Goal: Information Seeking & Learning: Check status

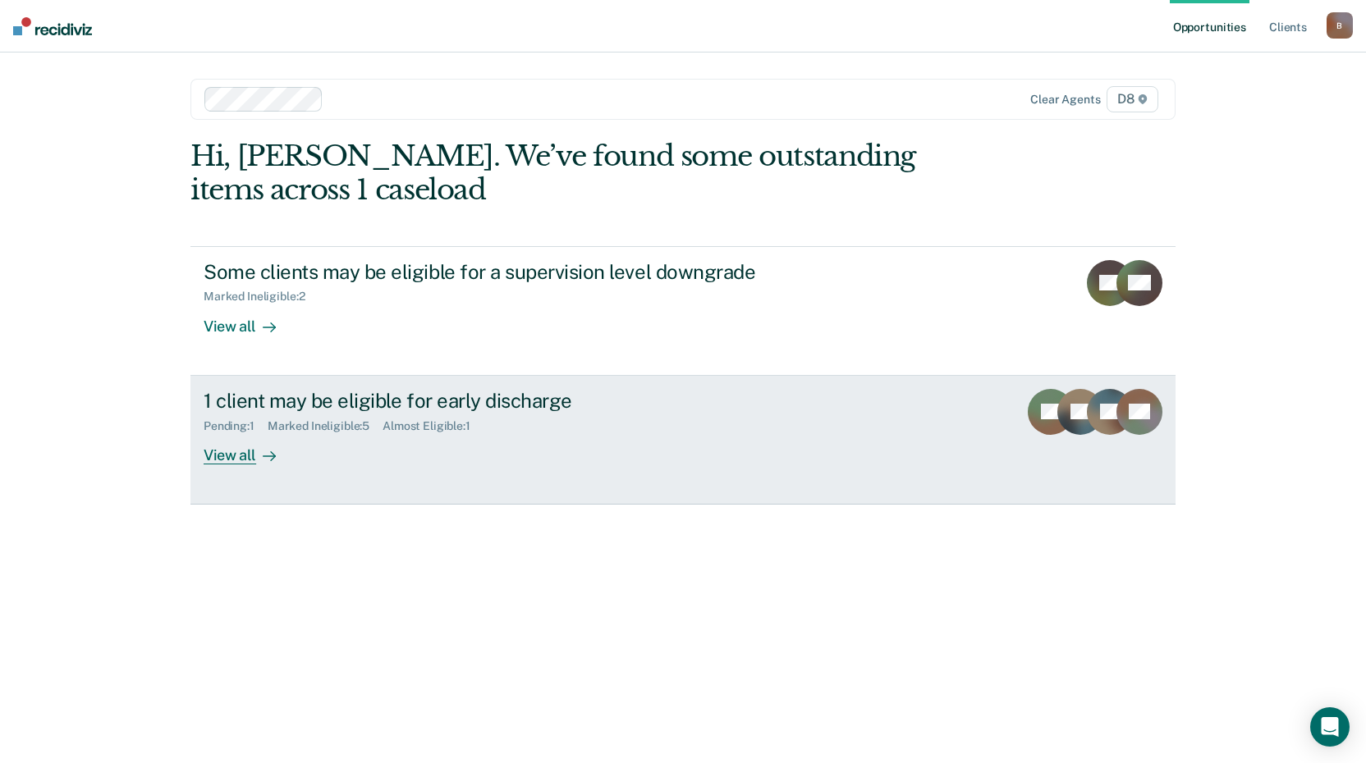
click at [217, 453] on div "View all" at bounding box center [250, 449] width 92 height 32
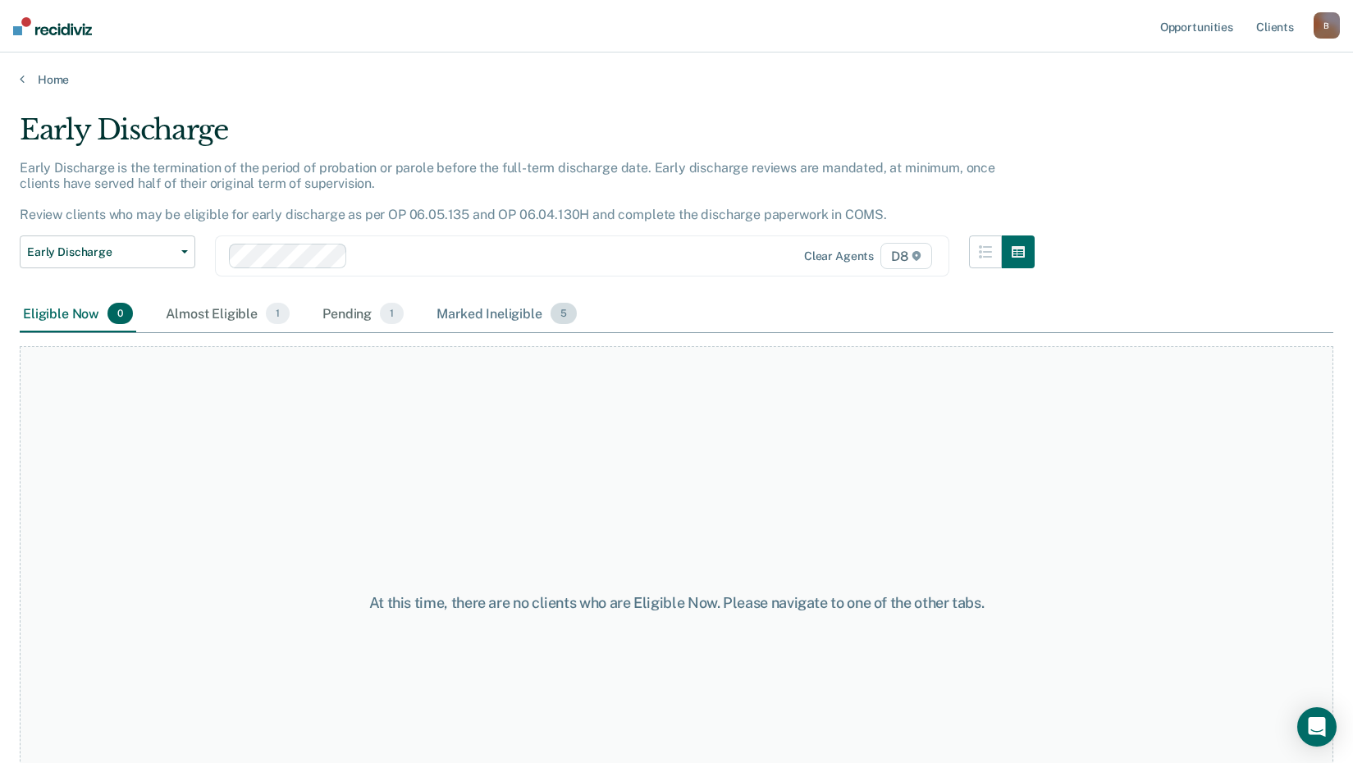
click at [522, 314] on div "Marked Ineligible 5" at bounding box center [506, 314] width 147 height 36
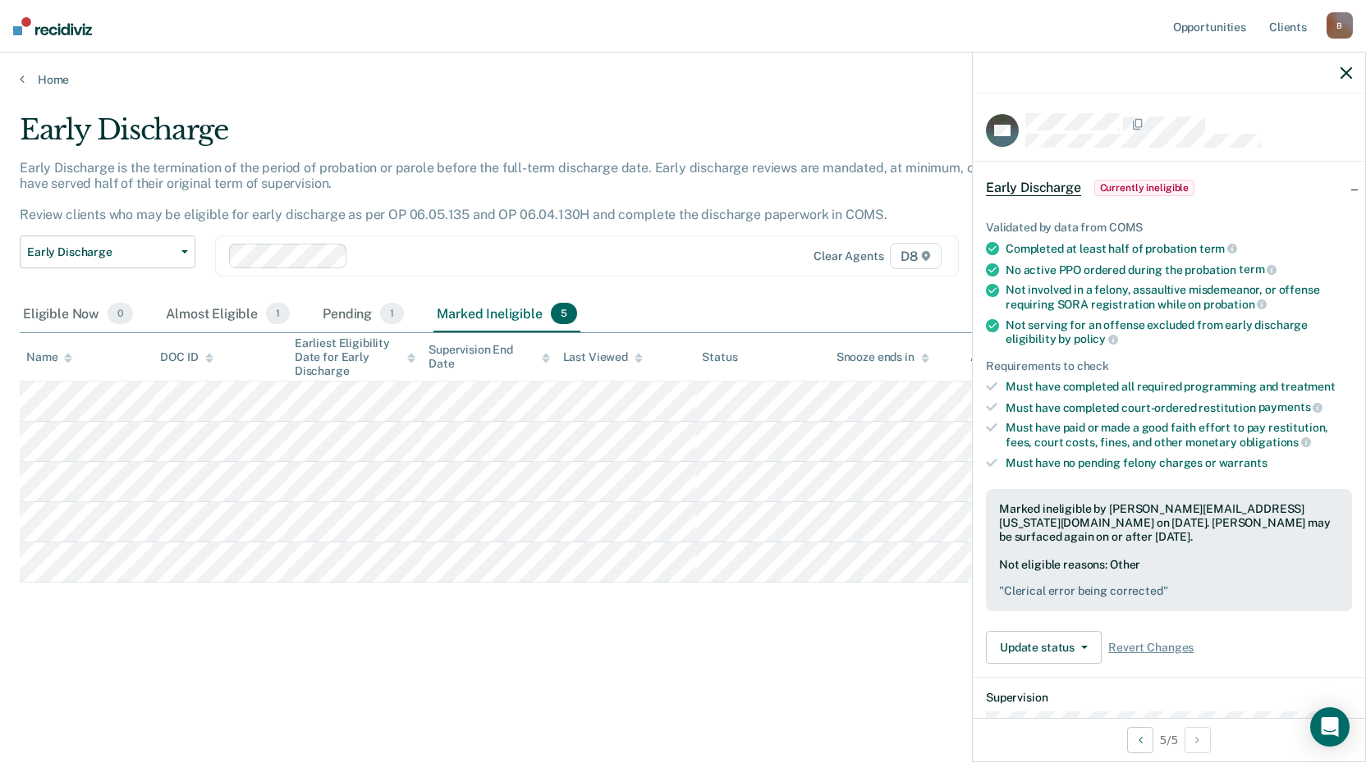
click at [250, 652] on div "Early Discharge Early Discharge is the termination of the period of probation o…" at bounding box center [683, 402] width 1326 height 579
click at [1348, 71] on icon "button" at bounding box center [1345, 72] width 11 height 11
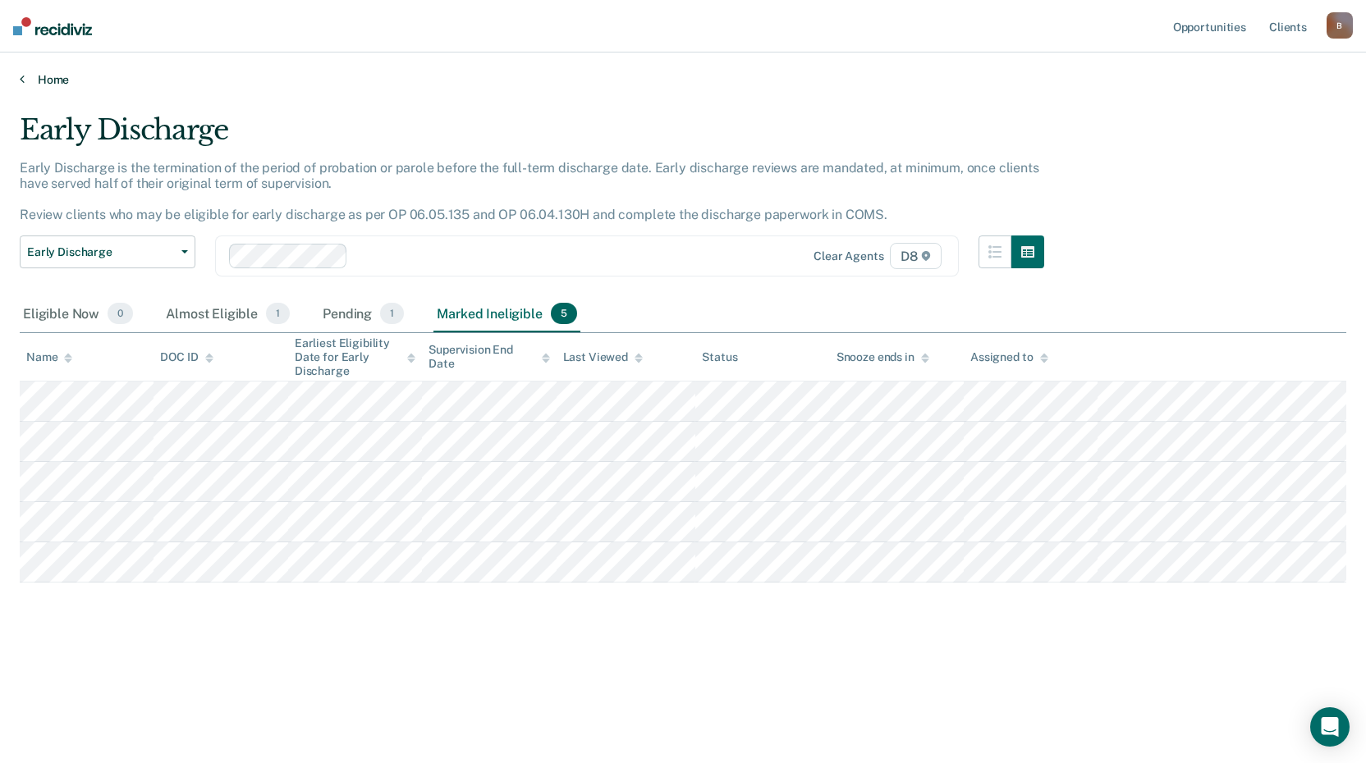
click at [36, 76] on link "Home" at bounding box center [683, 79] width 1326 height 15
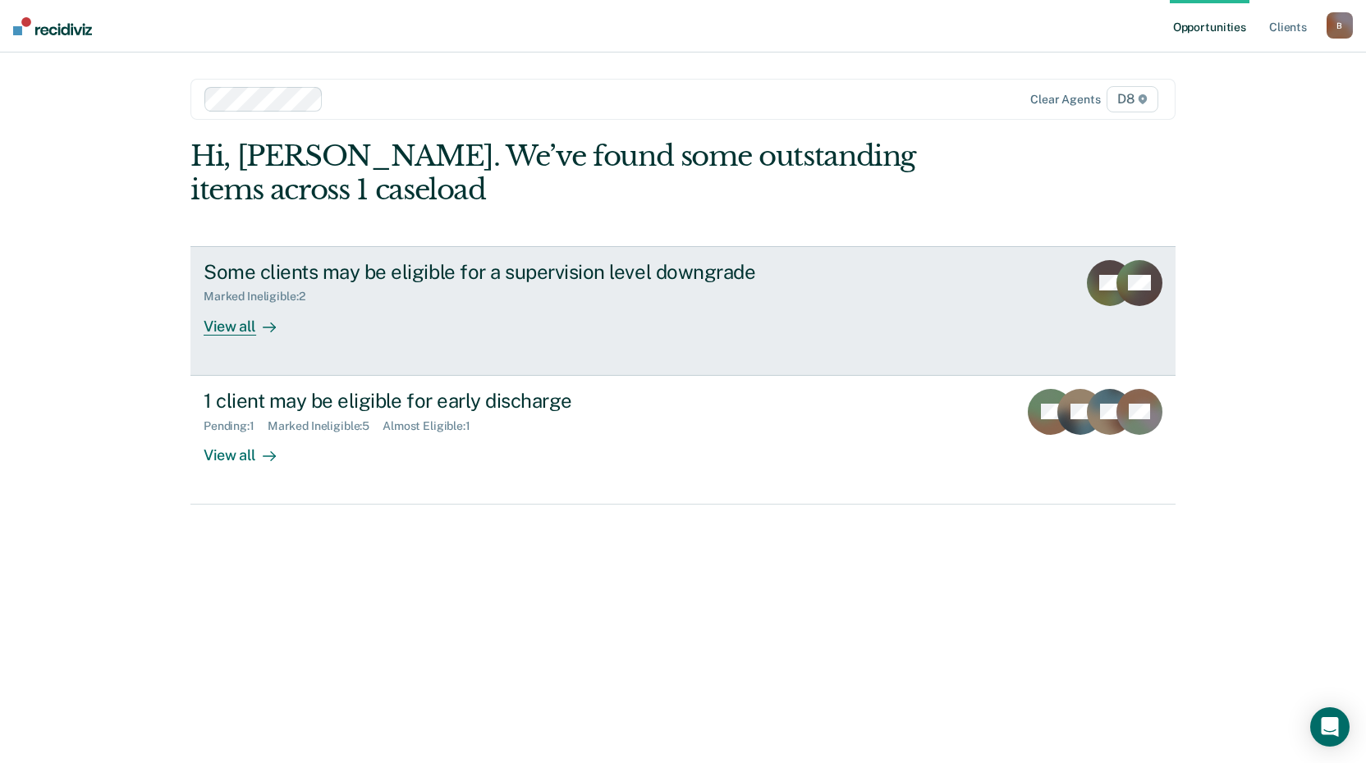
click at [240, 329] on div "View all" at bounding box center [250, 320] width 92 height 32
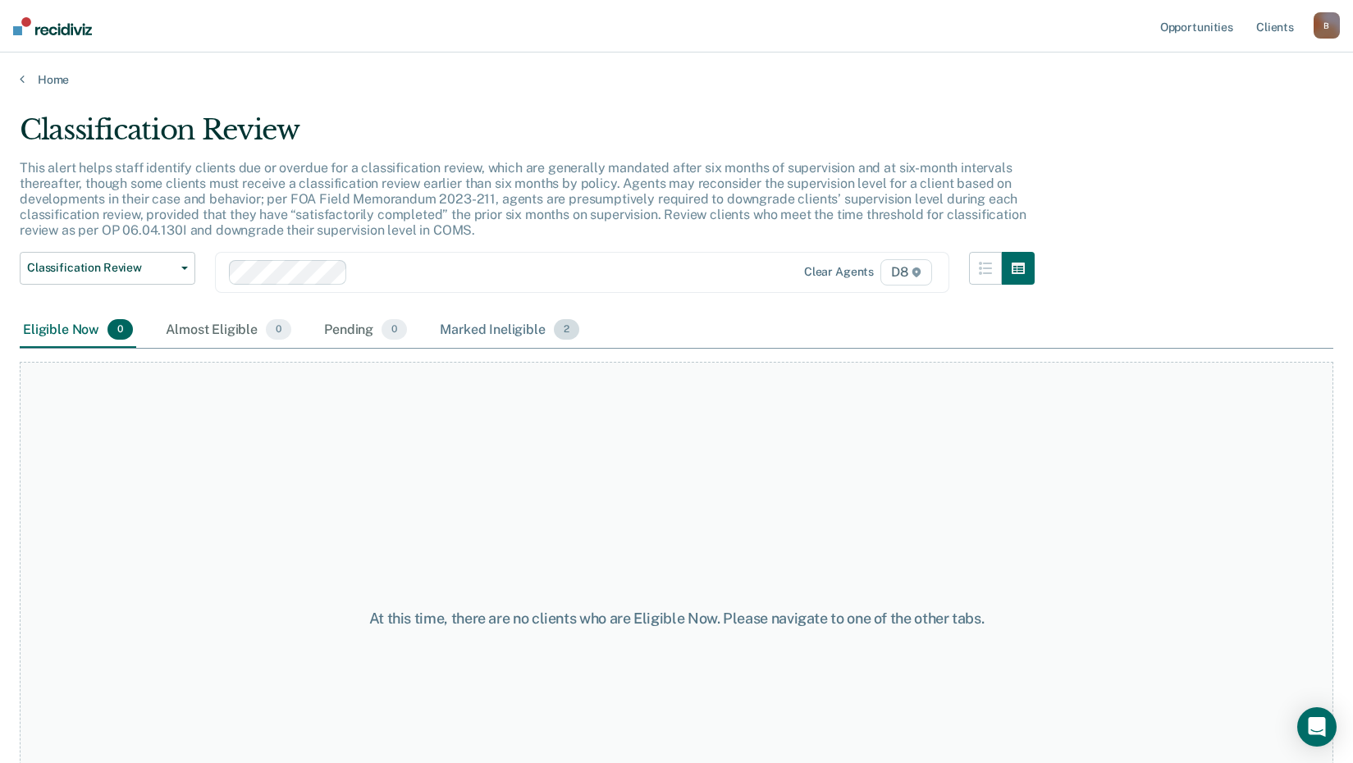
click at [528, 328] on div "Marked Ineligible 2" at bounding box center [510, 331] width 146 height 36
